Goal: Transaction & Acquisition: Obtain resource

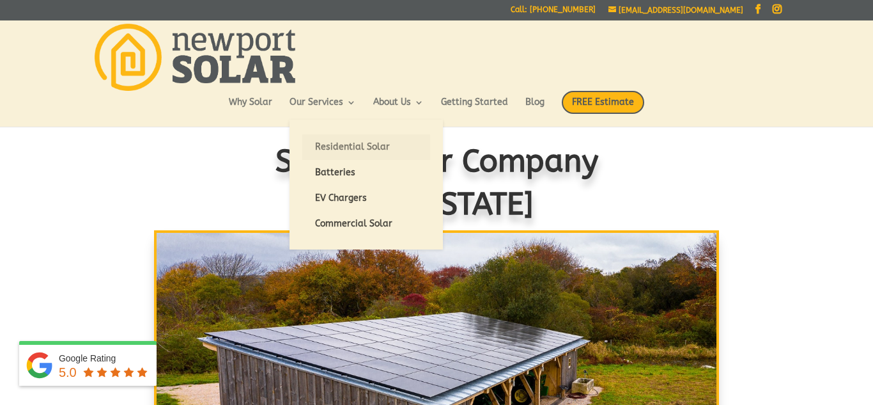
click at [334, 137] on link "Residential Solar" at bounding box center [366, 147] width 128 height 26
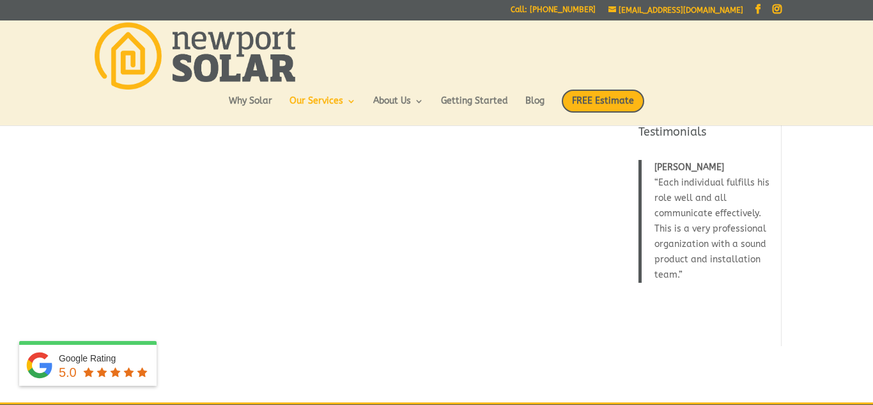
click at [334, 137] on strong "Solar Panel Installations in RI" at bounding box center [275, 159] width 265 height 52
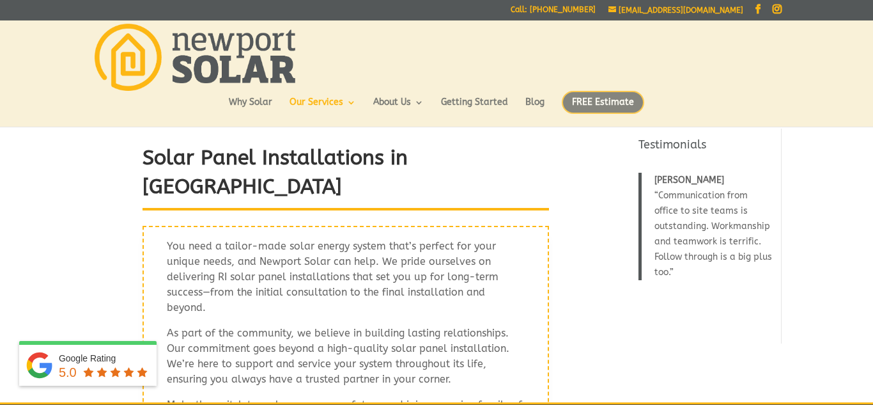
click at [568, 99] on span "FREE Estimate" at bounding box center [603, 102] width 82 height 23
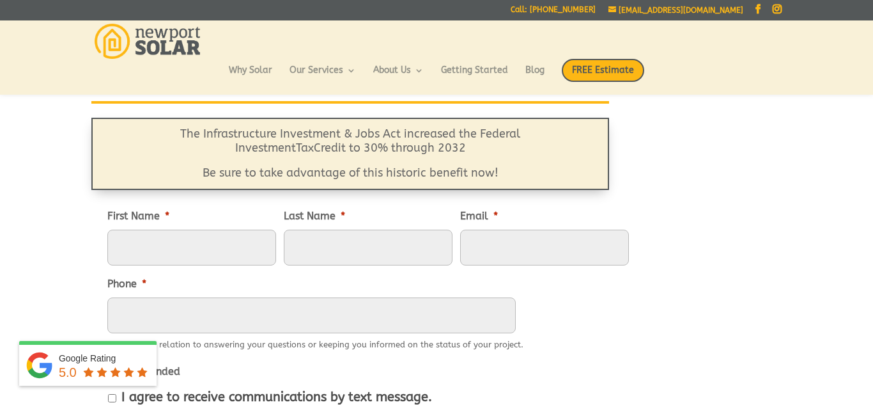
scroll to position [107, 0]
